Goal: Task Accomplishment & Management: Use online tool/utility

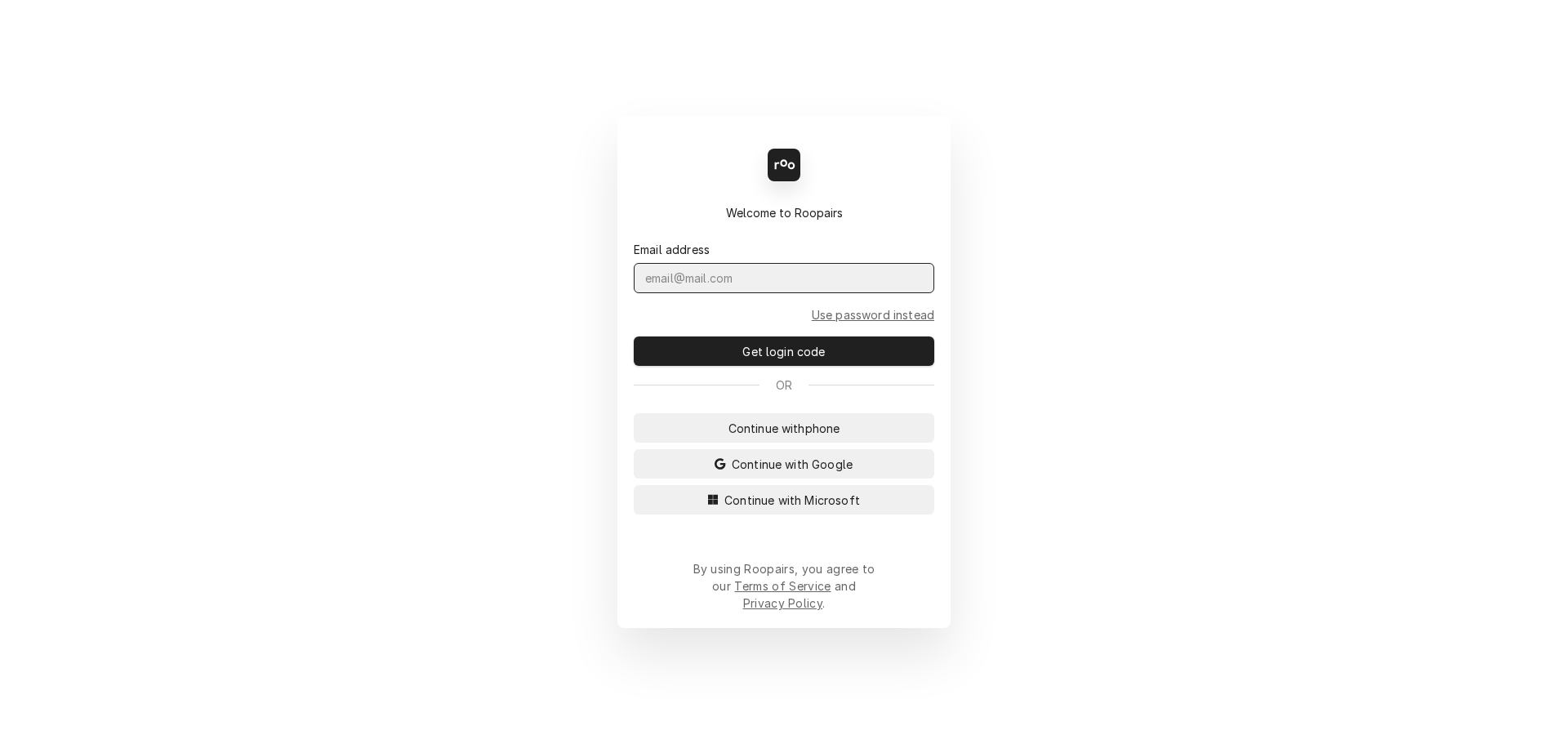
click at [783, 293] on input "Dynamic Content Wrapper" at bounding box center [783, 278] width 300 height 31
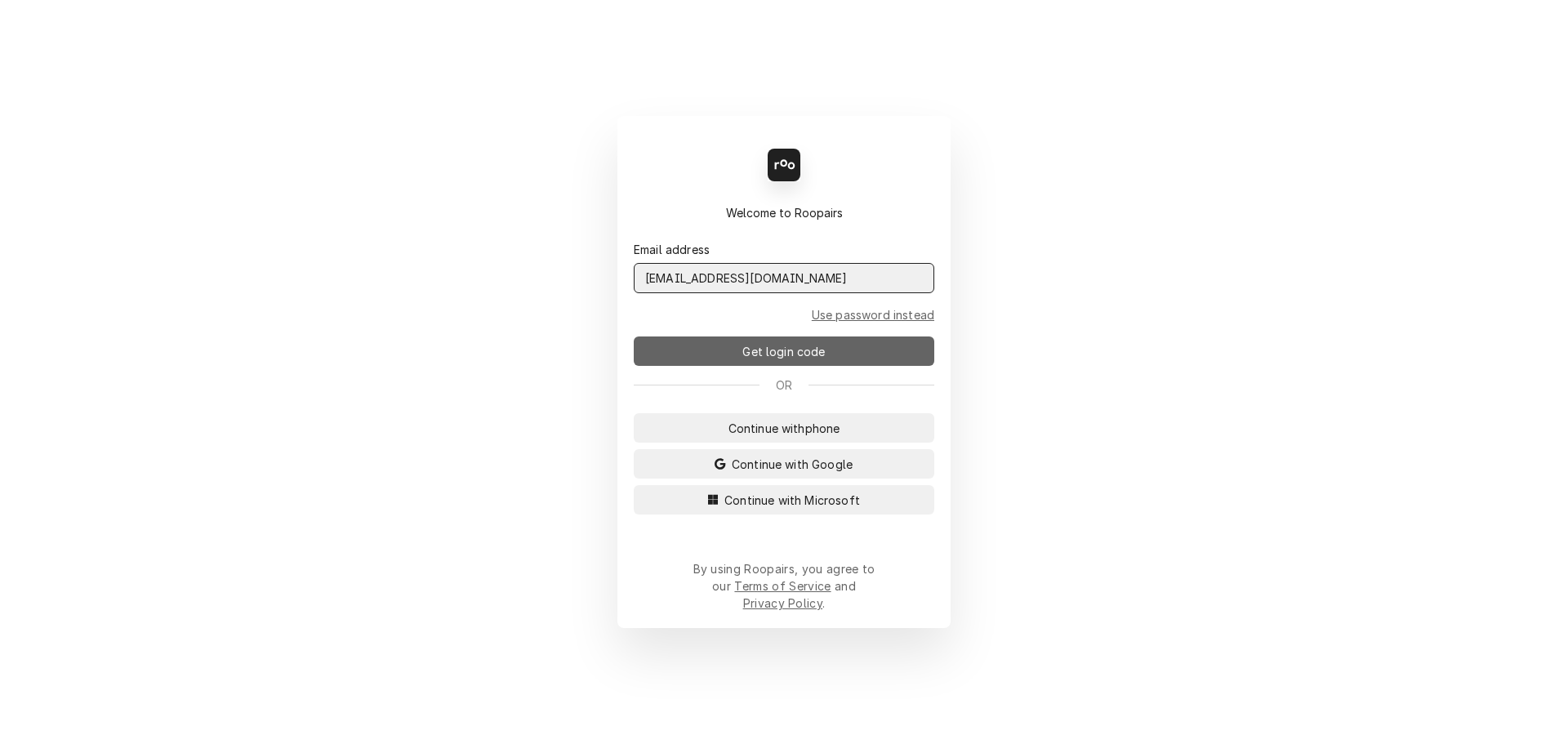
type input "admin@maincomm.com"
click at [802, 361] on span "Get login code" at bounding box center [784, 352] width 89 height 18
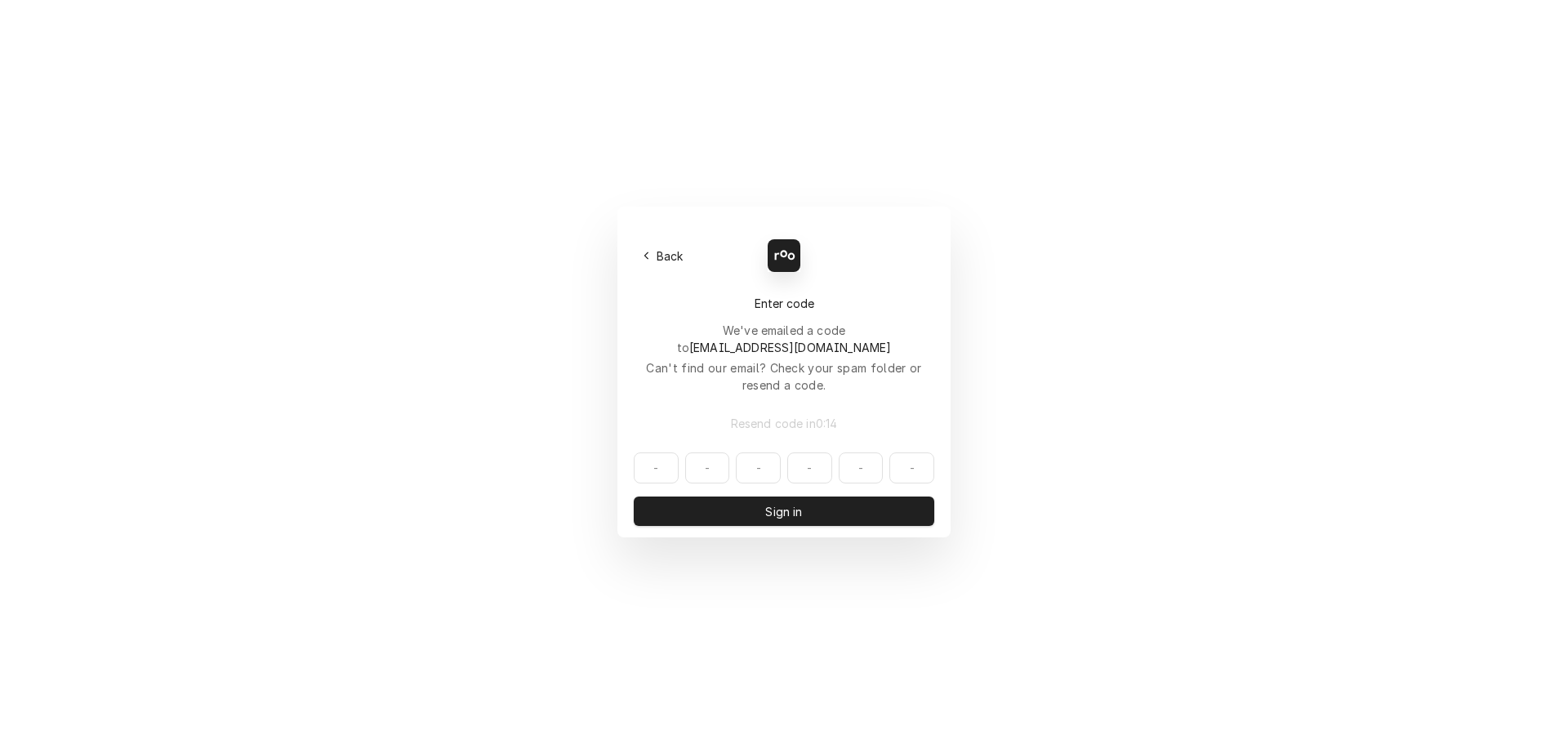
click at [636, 453] on input "Dynamic Content Wrapper" at bounding box center [783, 467] width 300 height 31
paste input "646383"
type input "646383"
click at [802, 503] on span "Sign in" at bounding box center [783, 512] width 43 height 18
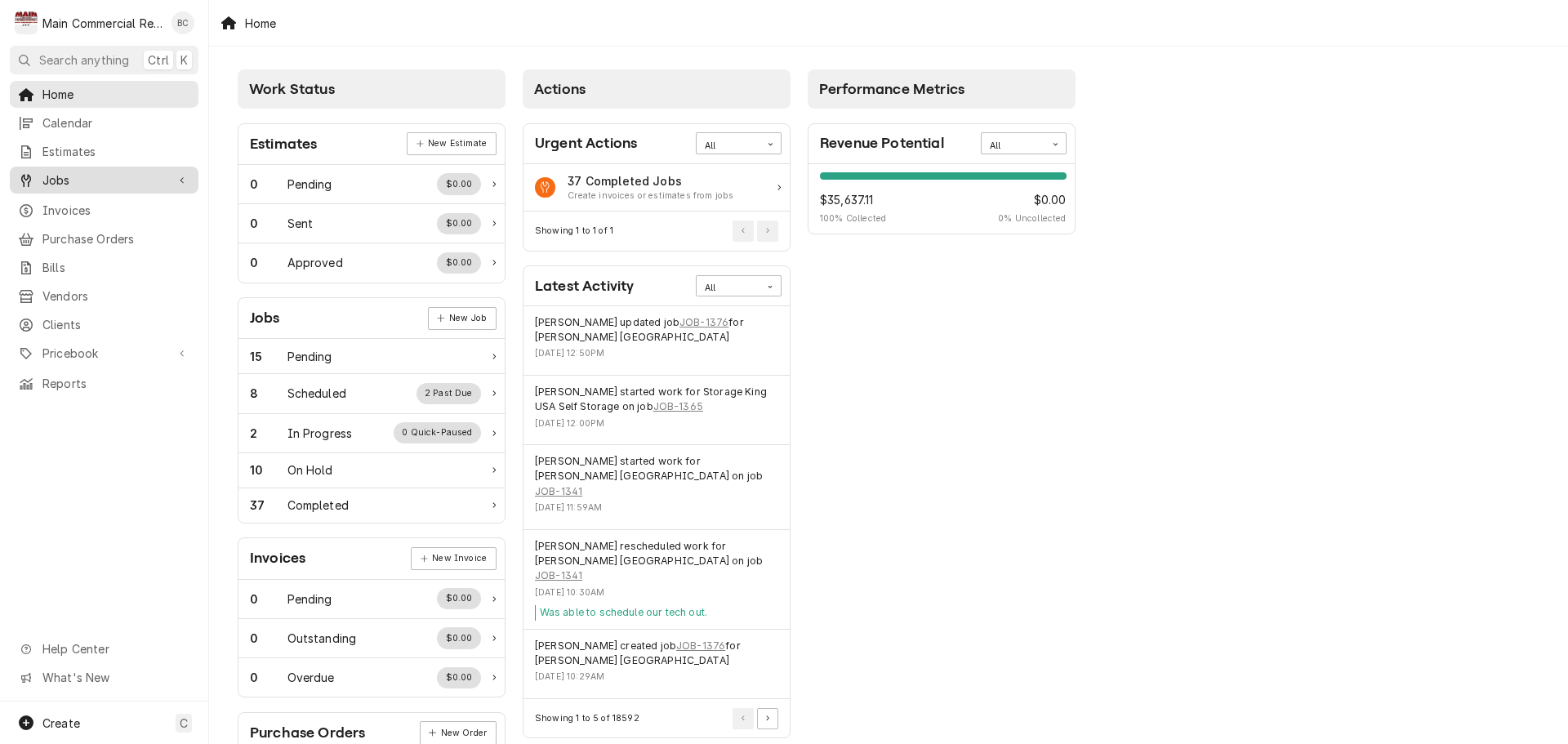
click at [60, 182] on span "Jobs" at bounding box center [104, 180] width 123 height 18
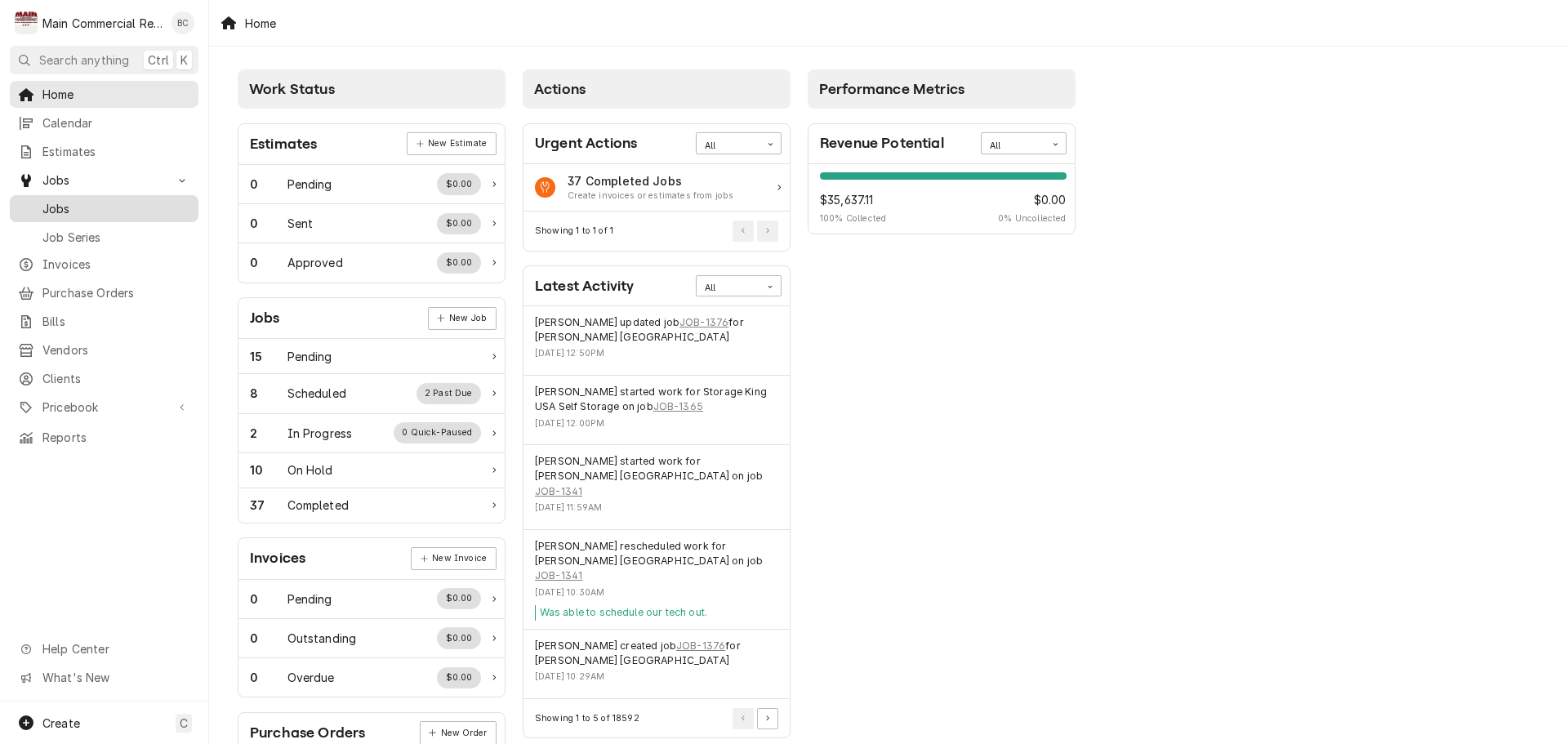
click at [60, 200] on span "Jobs" at bounding box center [116, 209] width 148 height 18
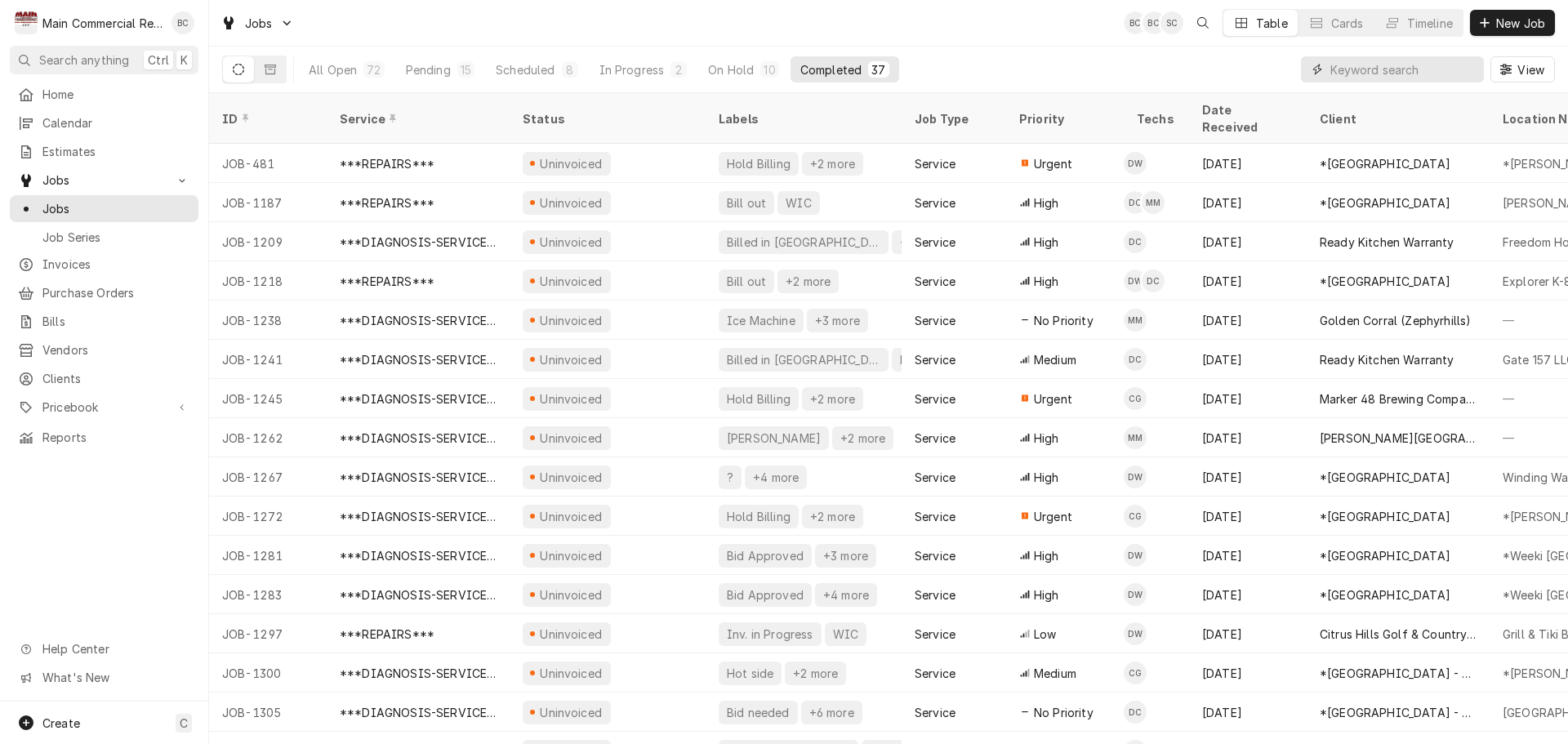
click at [1400, 63] on input "Dynamic Content Wrapper" at bounding box center [1403, 69] width 145 height 26
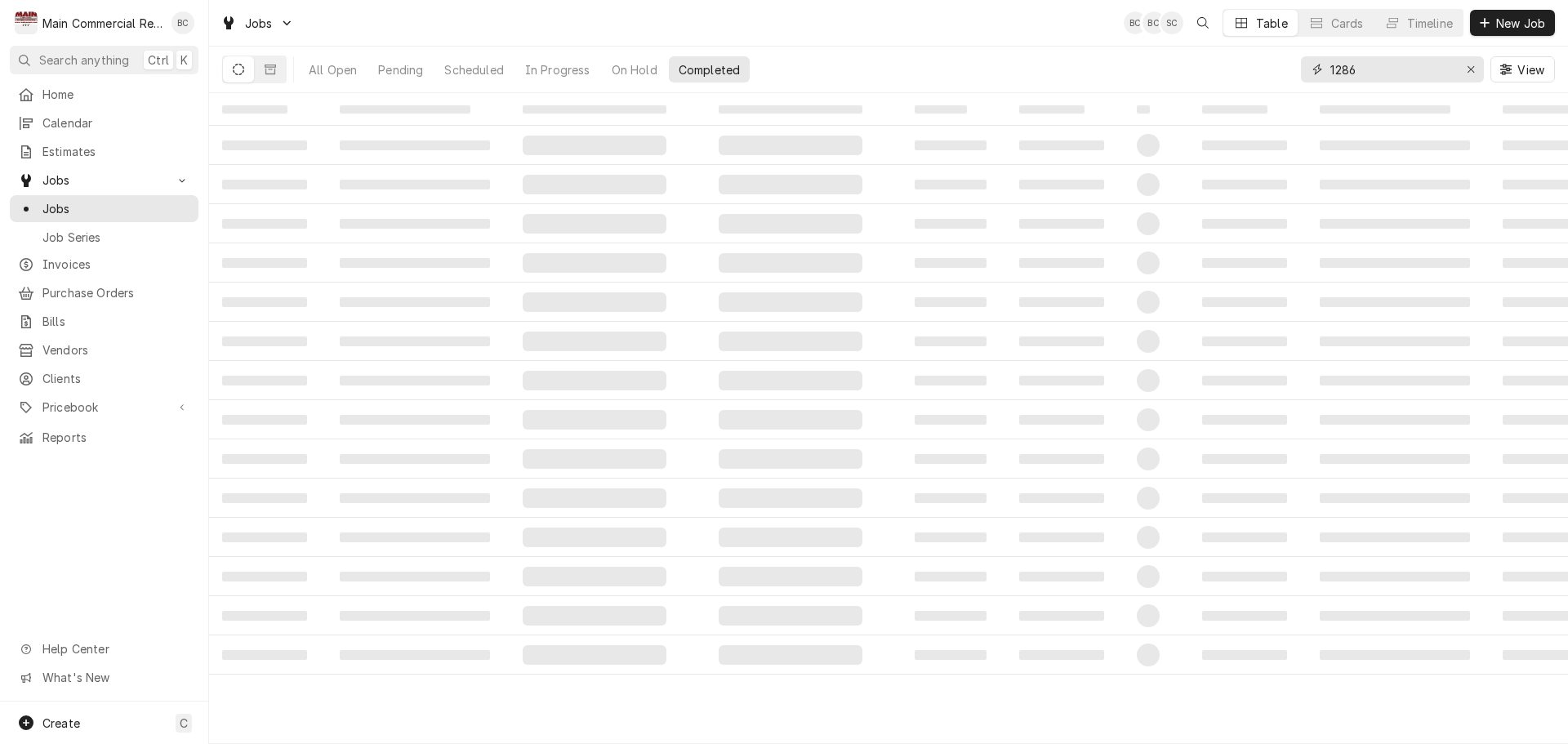
type input "1286"
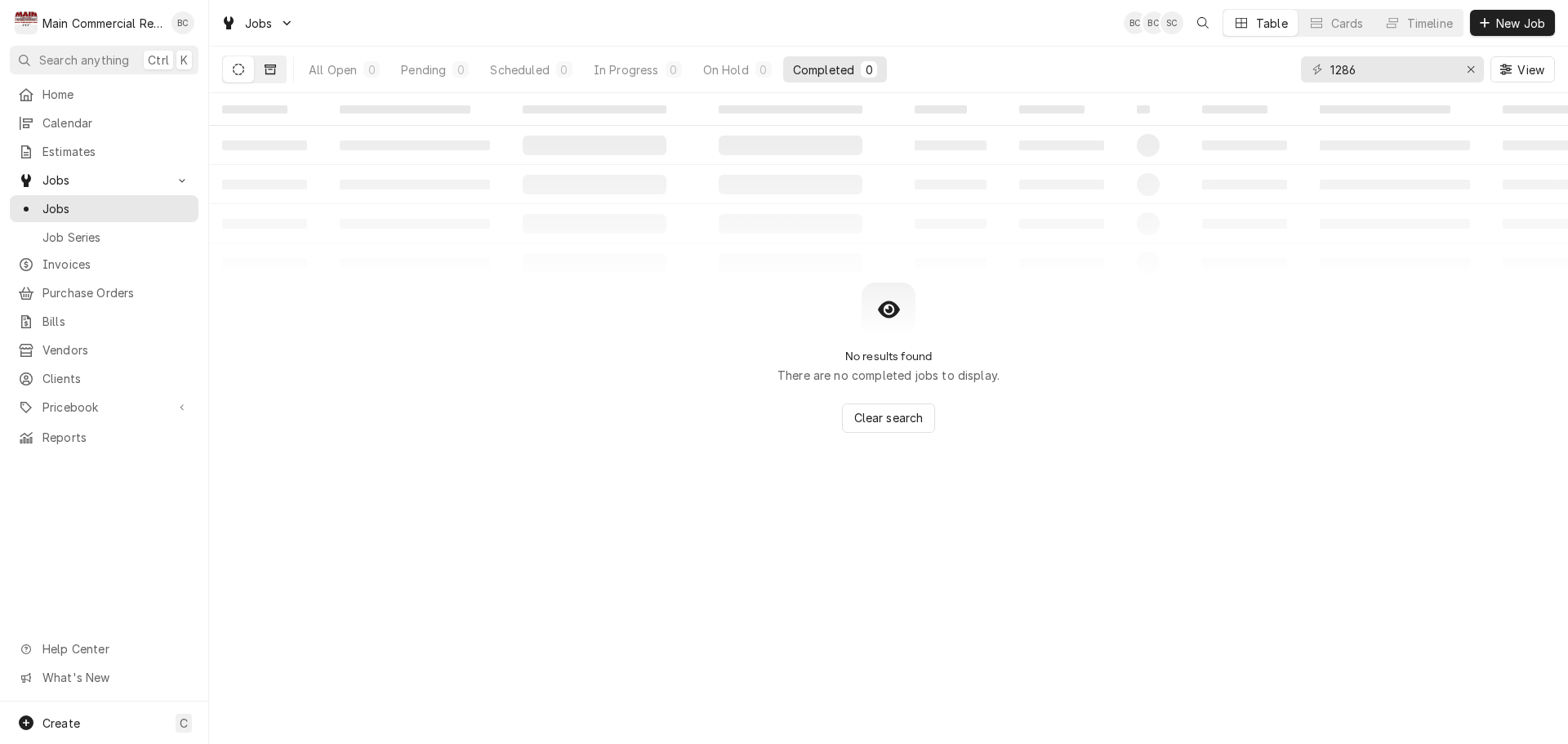
click at [270, 69] on icon "Dynamic Content Wrapper" at bounding box center [270, 69] width 11 height 10
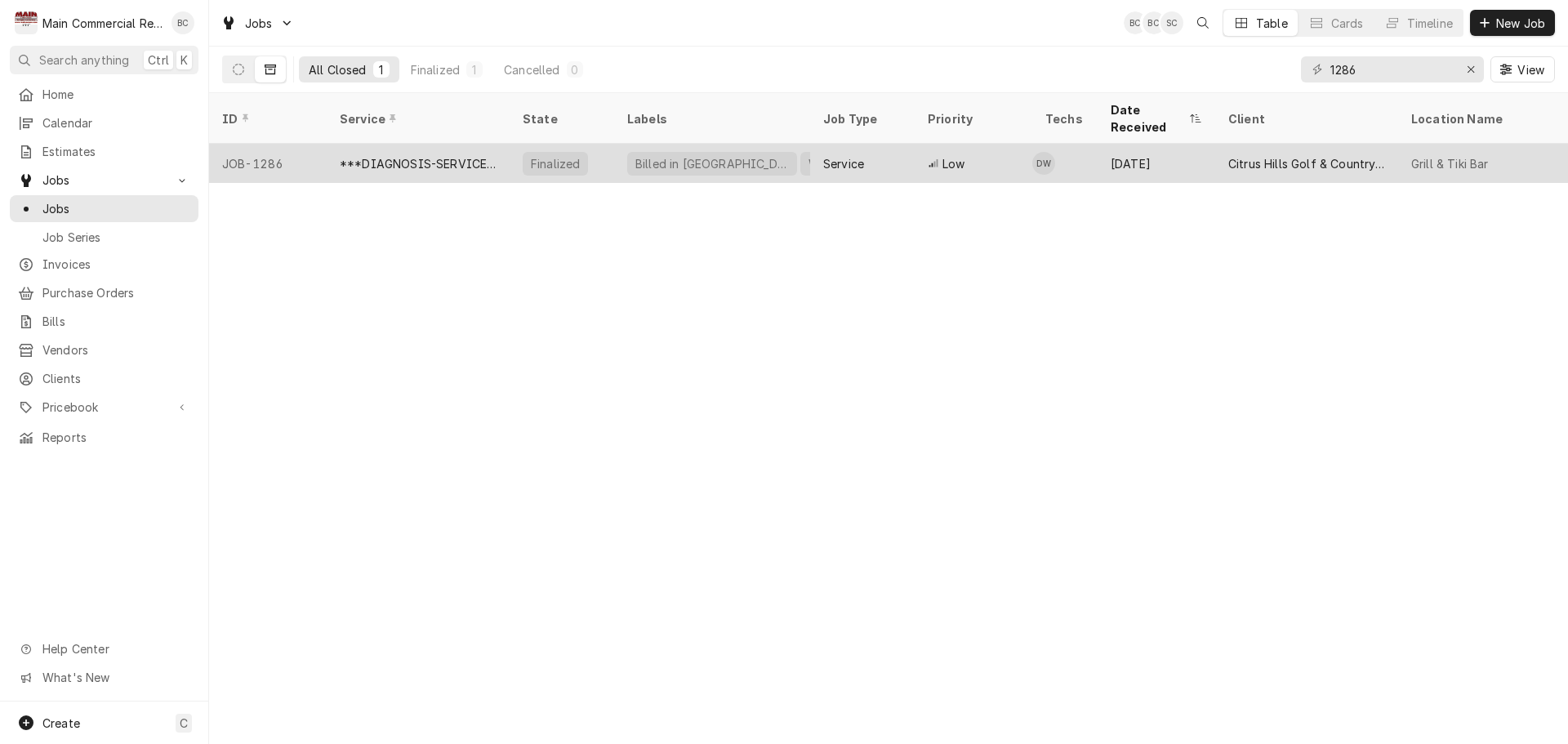
click at [383, 155] on div "***DIAGNOSIS-SERVICE CALL***" at bounding box center [417, 164] width 157 height 18
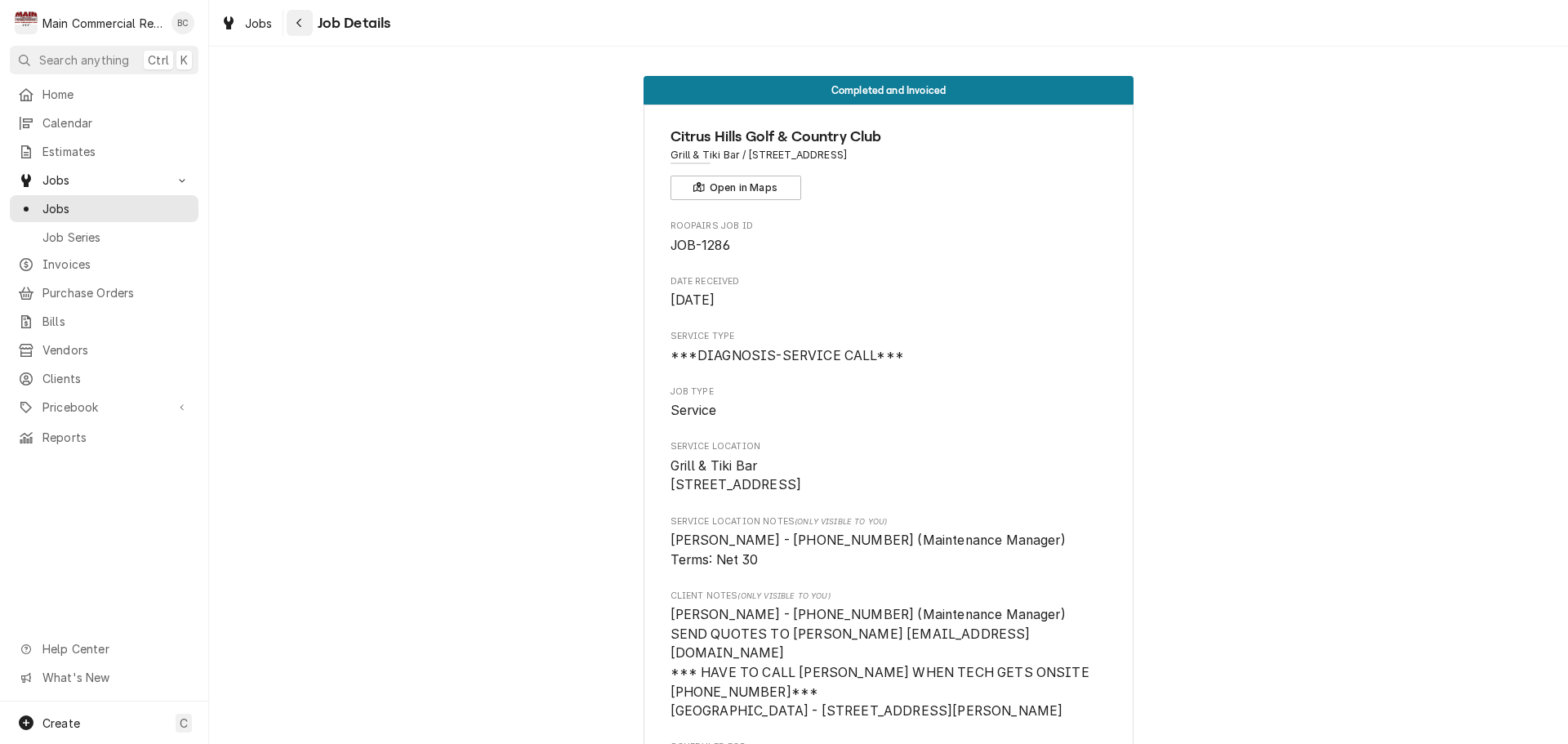
click at [298, 25] on icon "Navigate back" at bounding box center [299, 23] width 7 height 11
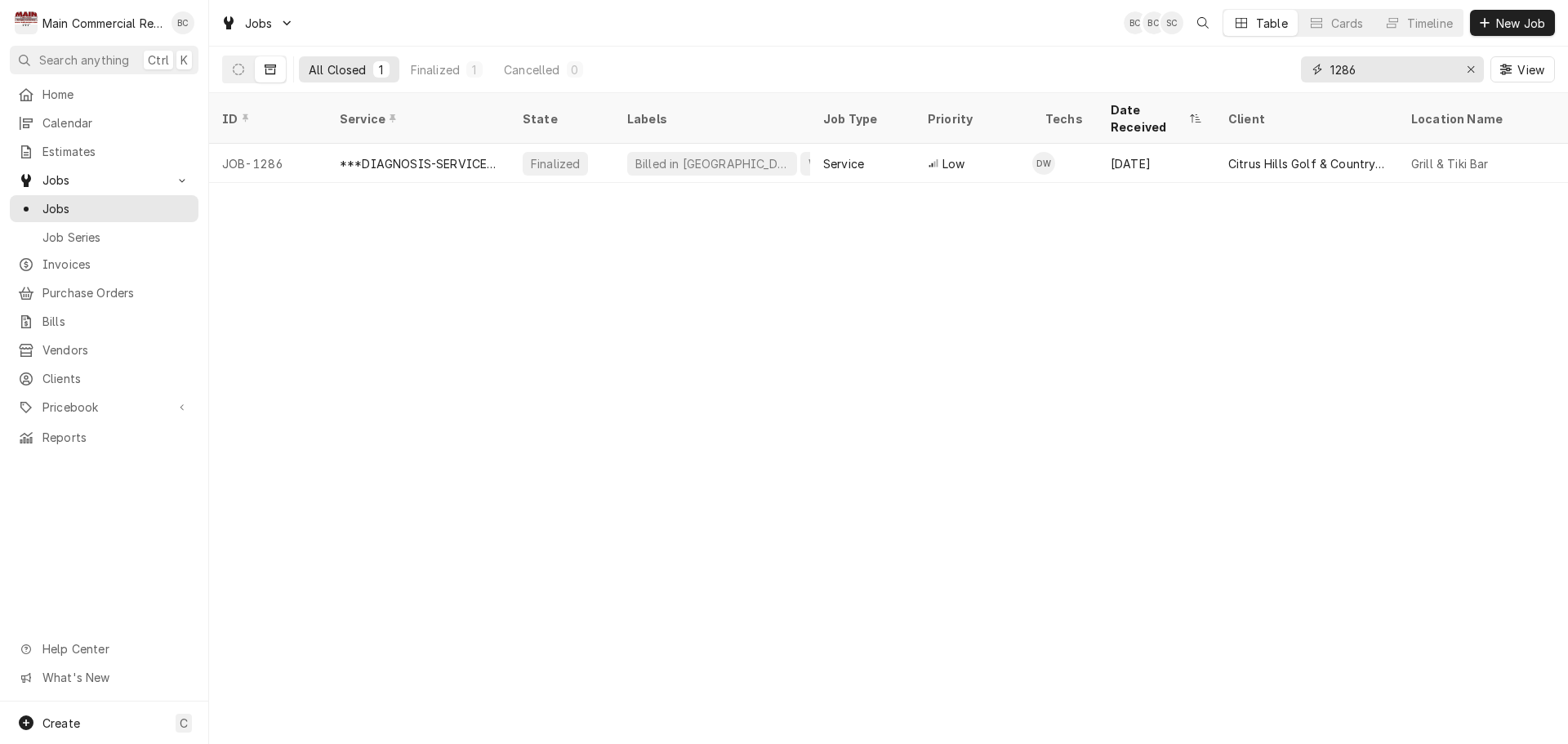
click at [1377, 75] on input "1286" at bounding box center [1391, 69] width 122 height 26
drag, startPoint x: 1377, startPoint y: 67, endPoint x: 1314, endPoint y: 66, distance: 63.0
click at [1314, 66] on div "1286" at bounding box center [1392, 69] width 183 height 26
click at [228, 71] on button "Dynamic Content Wrapper" at bounding box center [238, 69] width 31 height 26
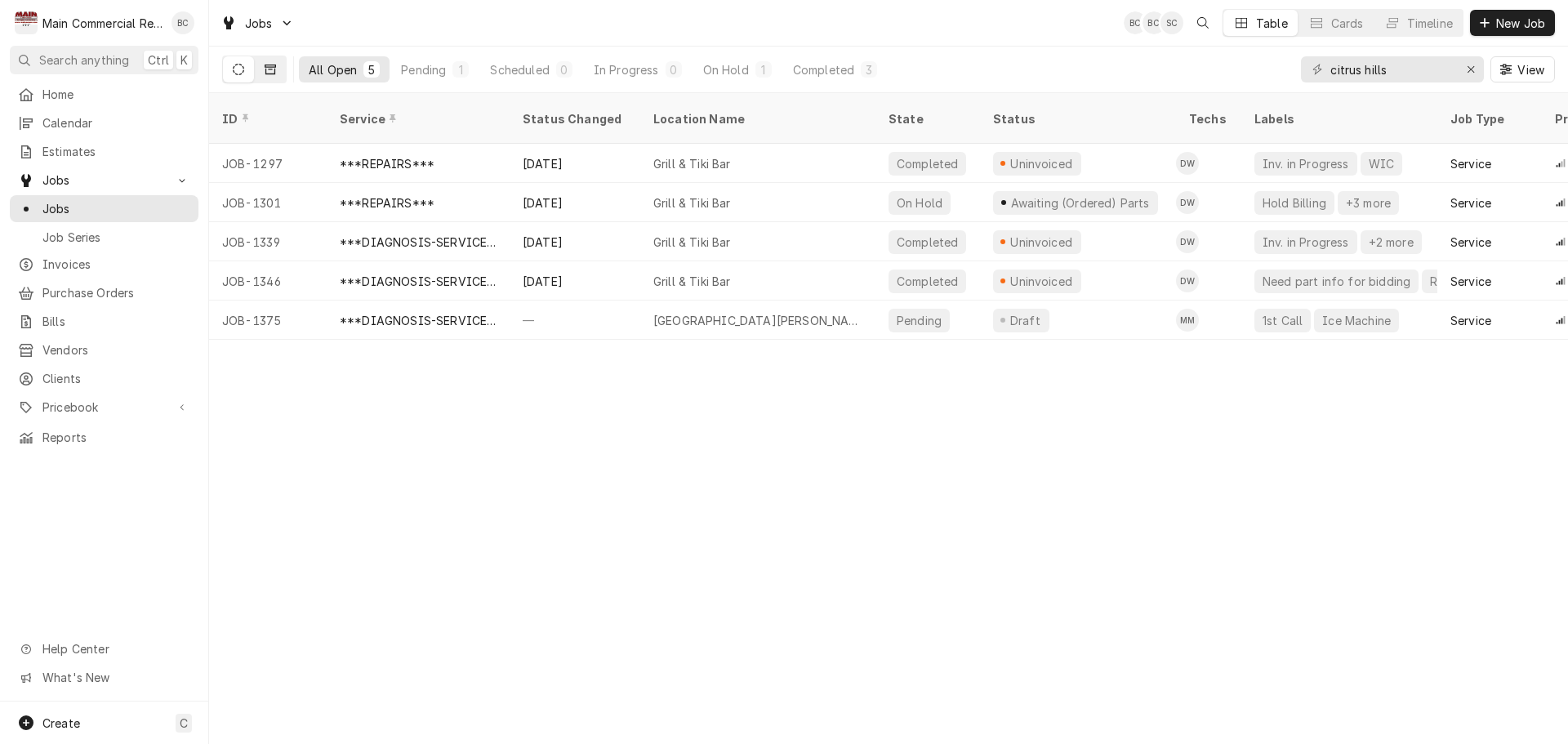
click at [273, 68] on icon "Dynamic Content Wrapper" at bounding box center [270, 69] width 11 height 11
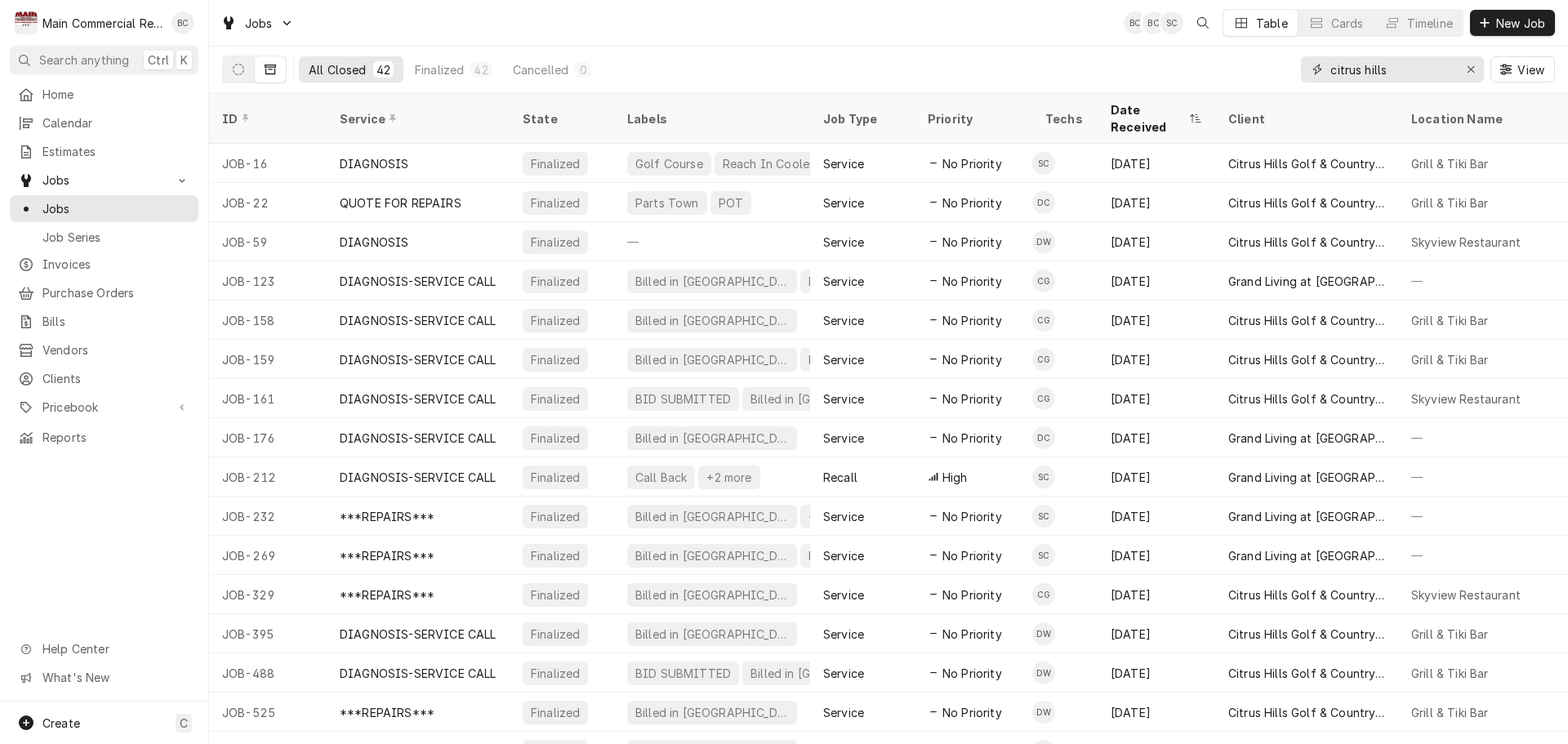
drag, startPoint x: 1409, startPoint y: 69, endPoint x: 1312, endPoint y: 69, distance: 97.0
click at [1312, 69] on div "citrus hills" at bounding box center [1392, 69] width 183 height 26
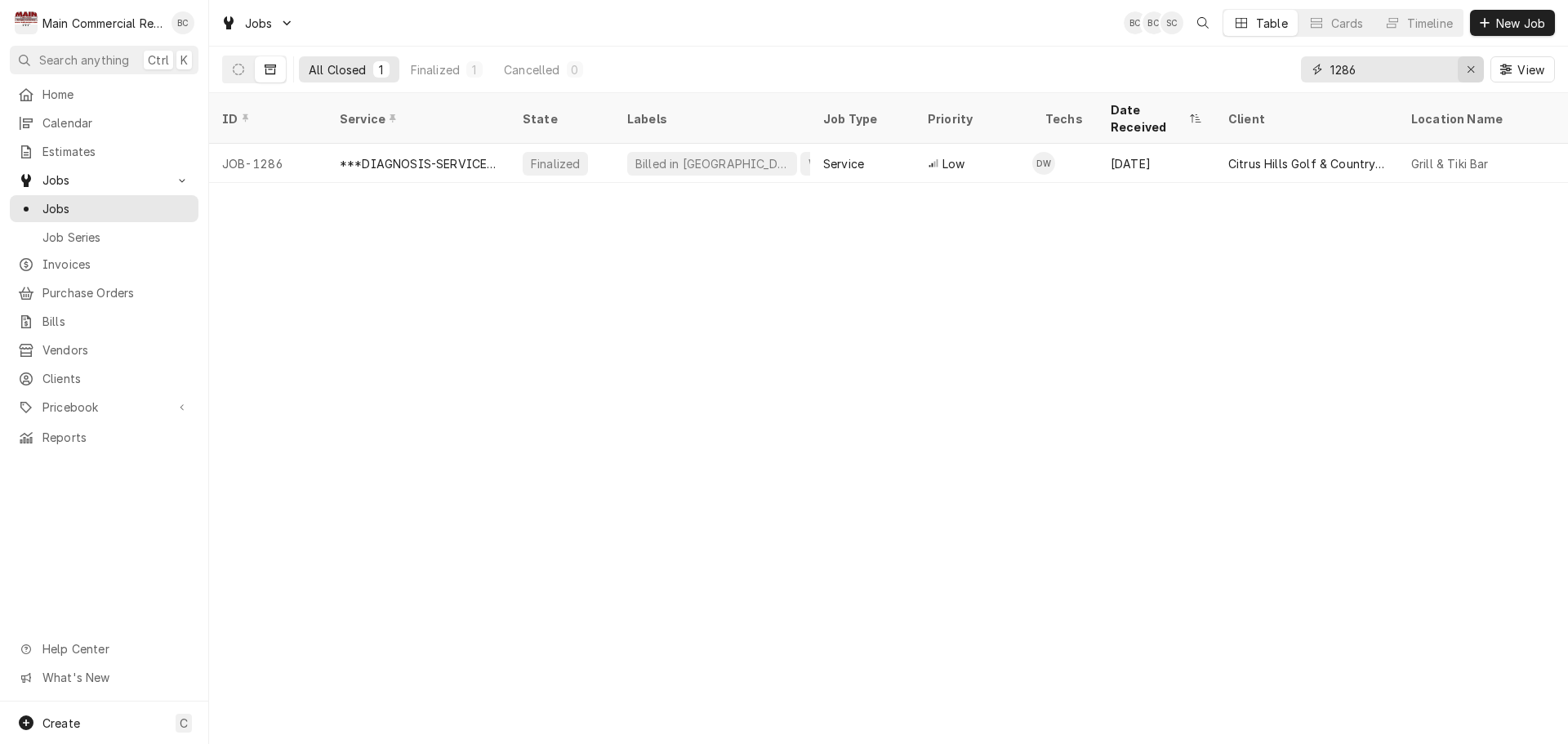
type input "1286"
click at [1471, 70] on icon "Erase input" at bounding box center [1470, 69] width 6 height 6
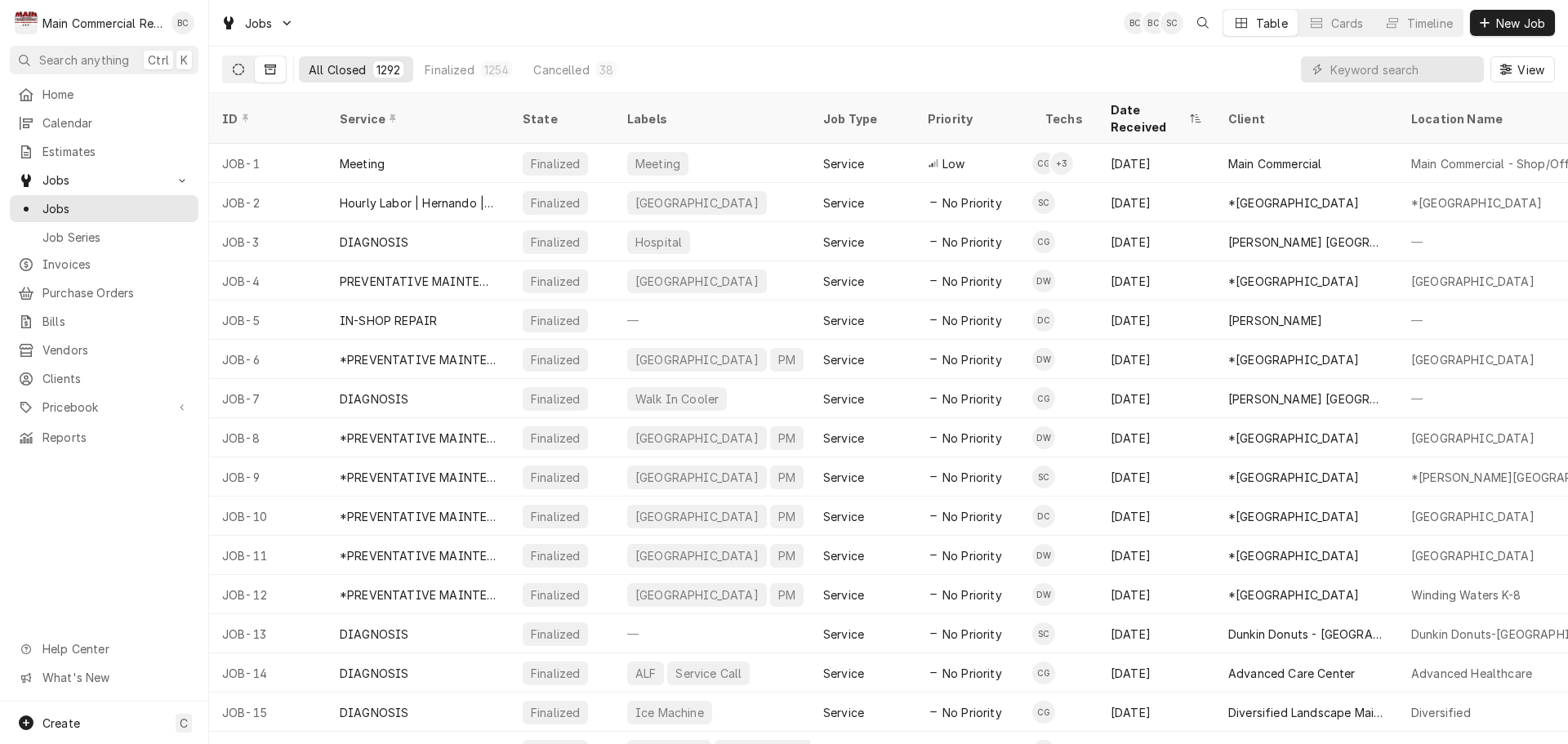
click at [239, 70] on icon "Dynamic Content Wrapper" at bounding box center [238, 69] width 11 height 11
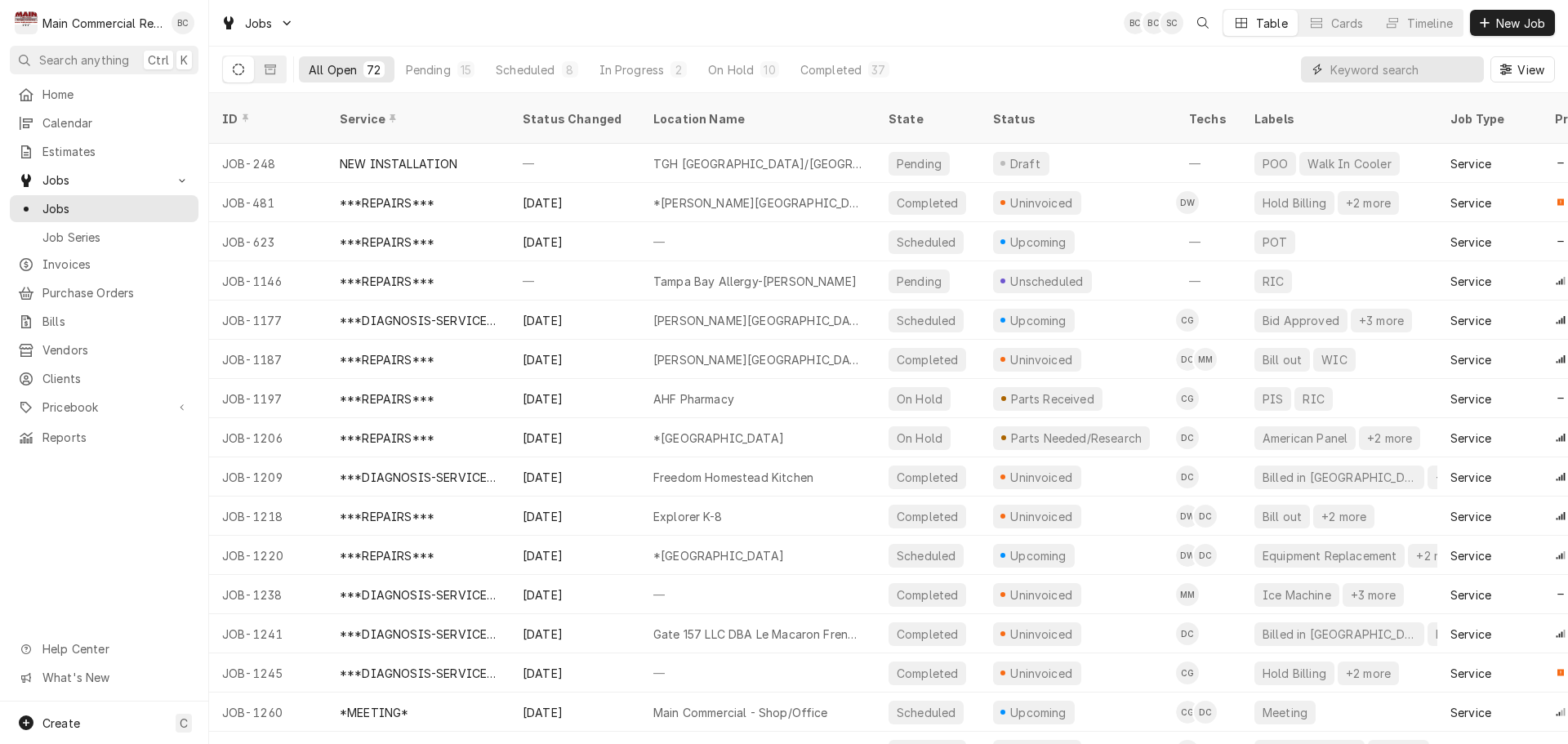
click at [1413, 67] on input "Dynamic Content Wrapper" at bounding box center [1403, 69] width 145 height 26
type input "1297"
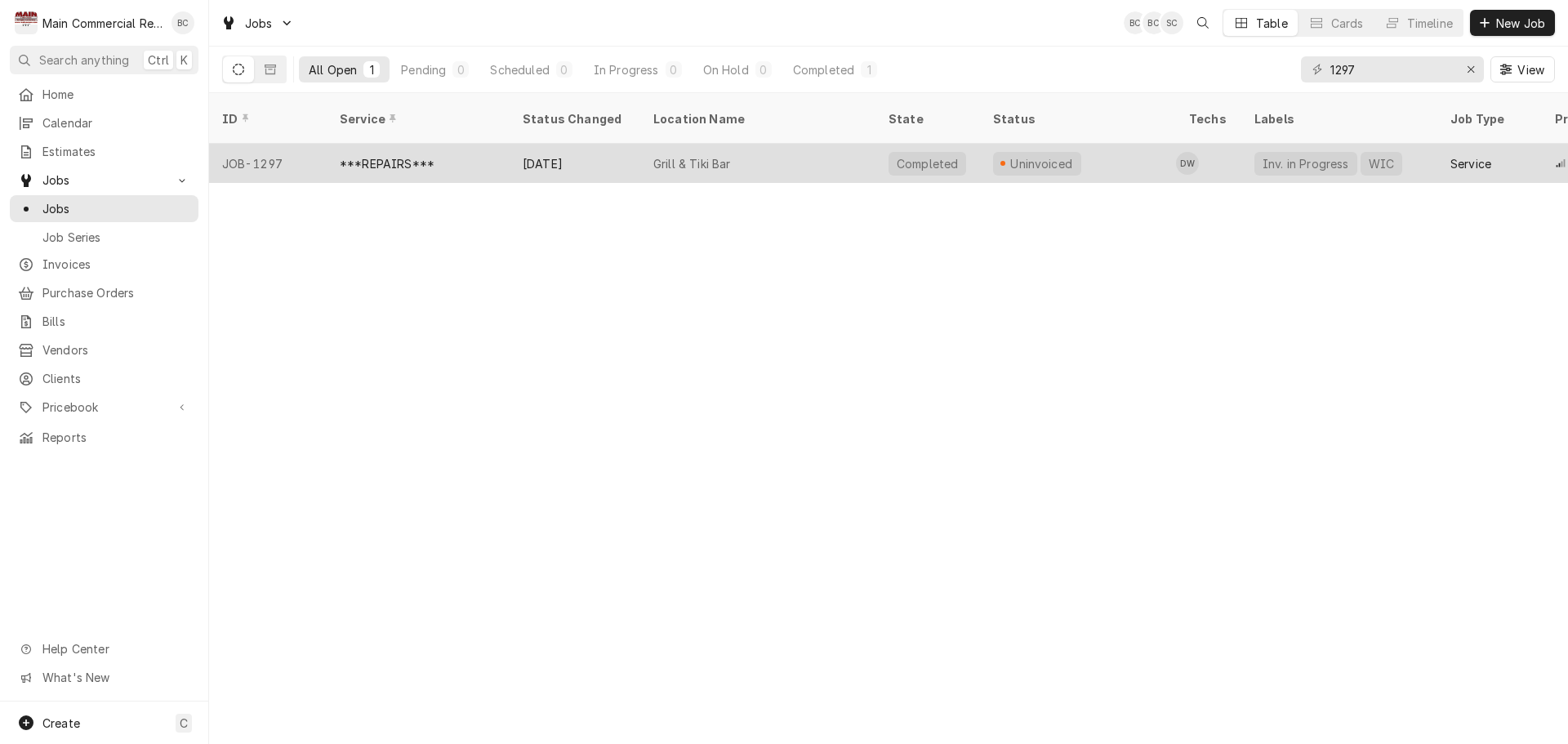
click at [838, 144] on div "Grill & Tiki Bar" at bounding box center [758, 163] width 235 height 39
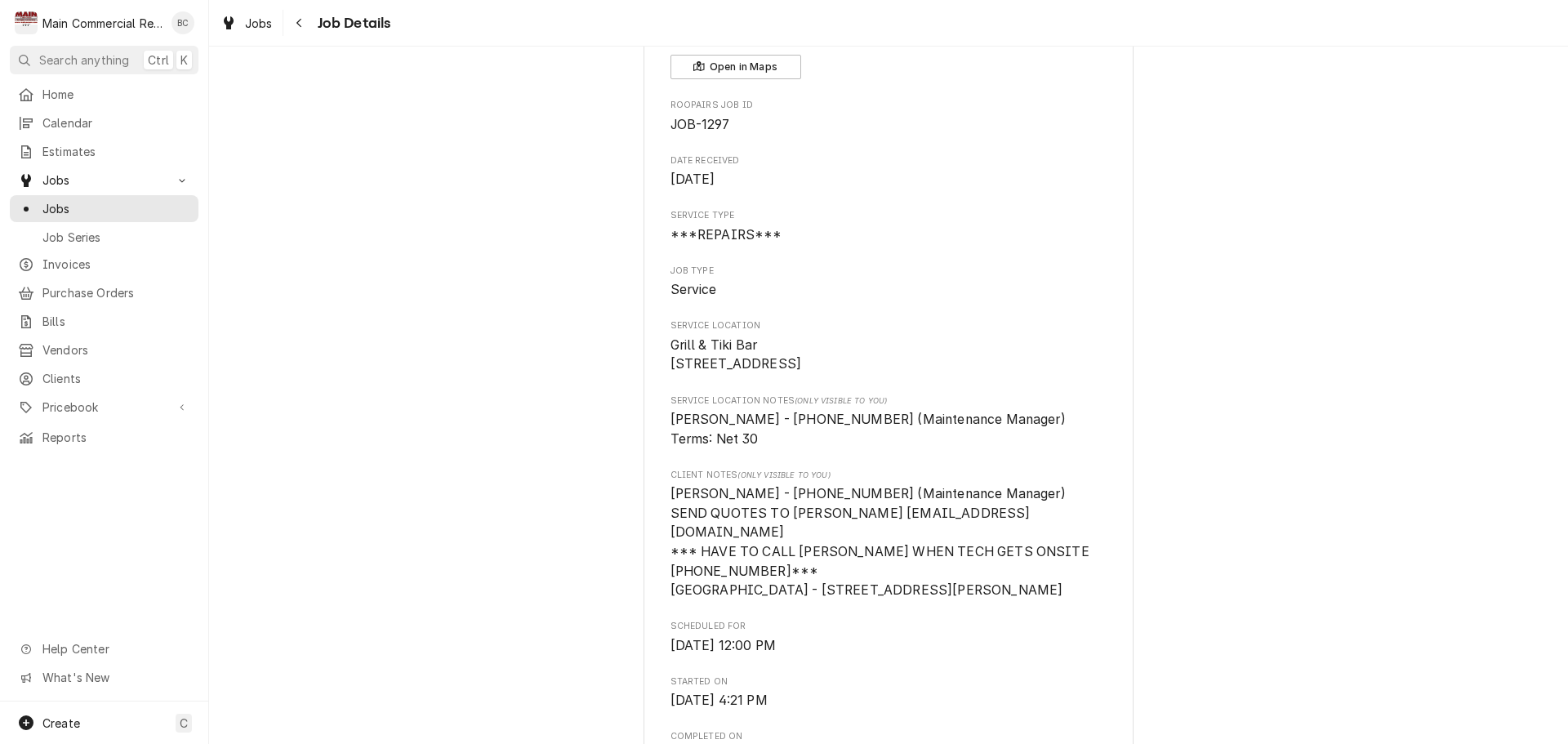
scroll to position [81, 0]
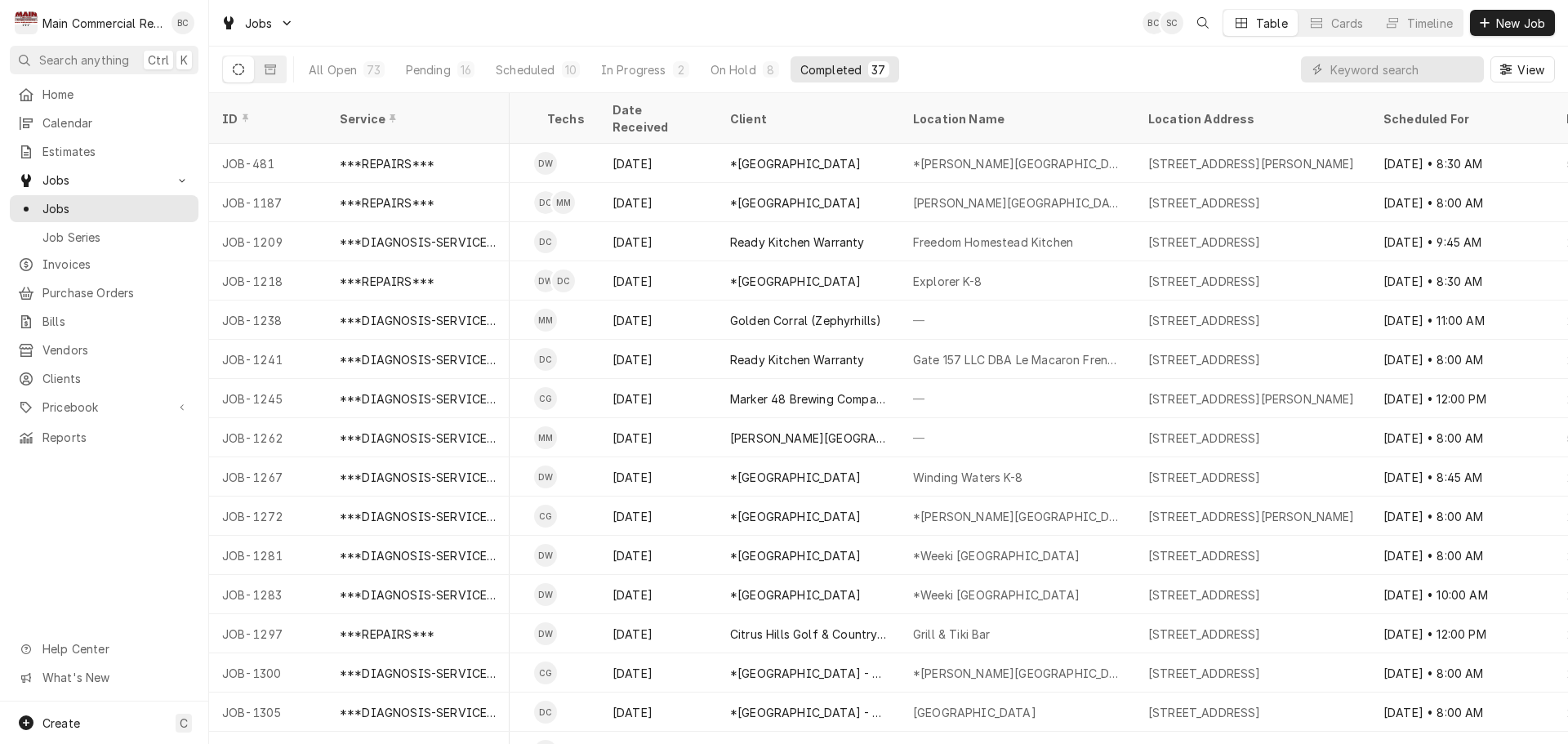
scroll to position [0, 1181]
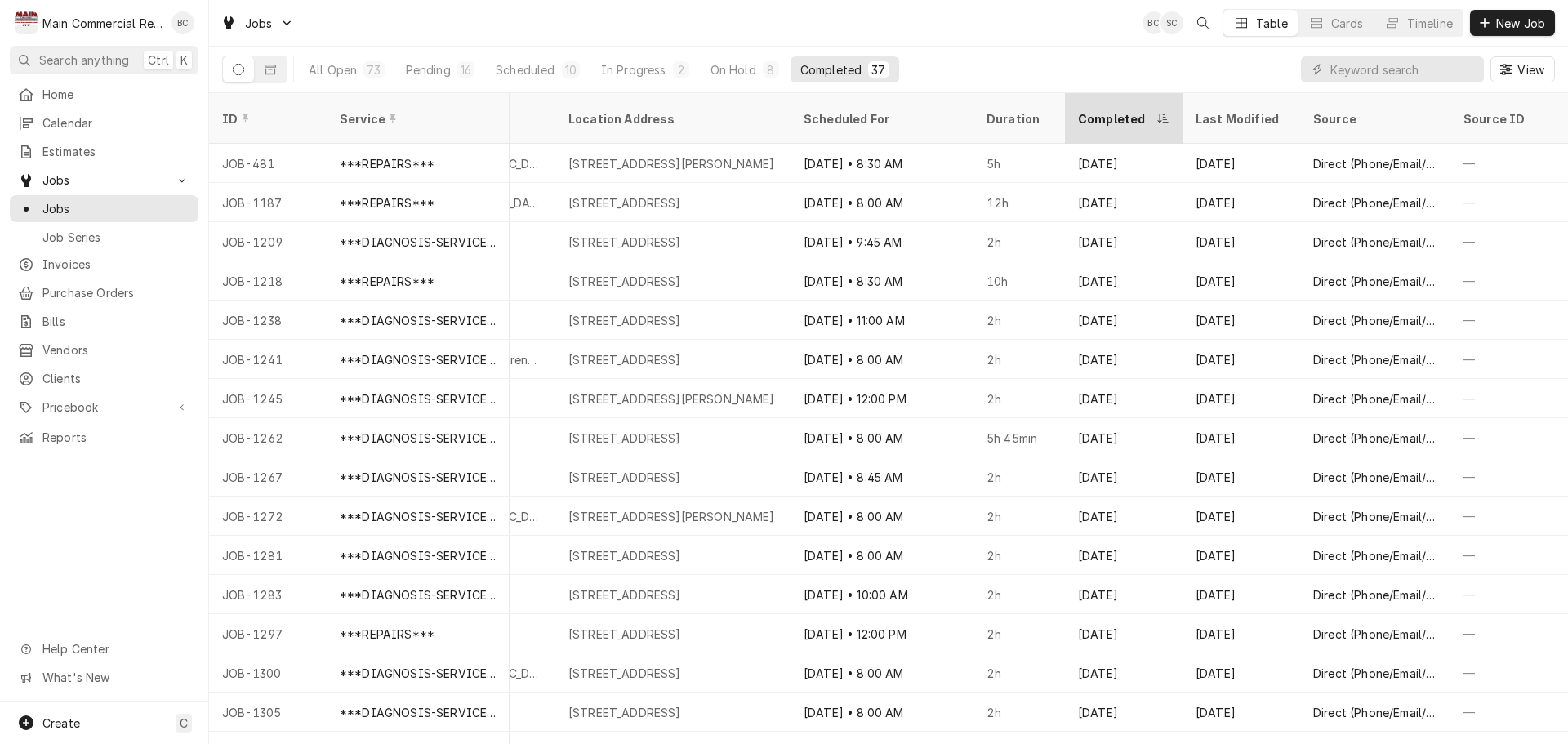
click at [1114, 110] on div "Completed" at bounding box center [1116, 119] width 75 height 18
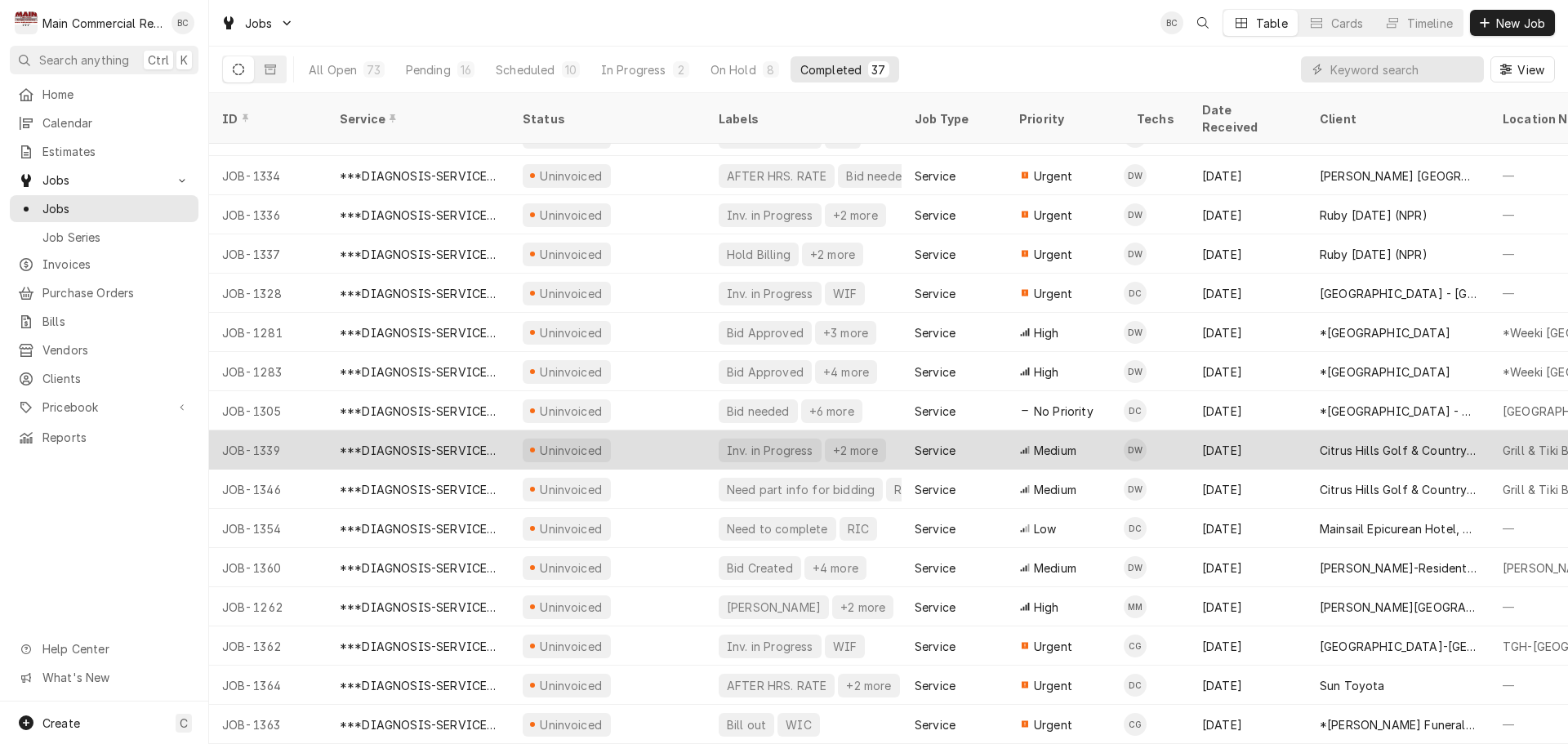
scroll to position [598, 0]
